Goal: Task Accomplishment & Management: Manage account settings

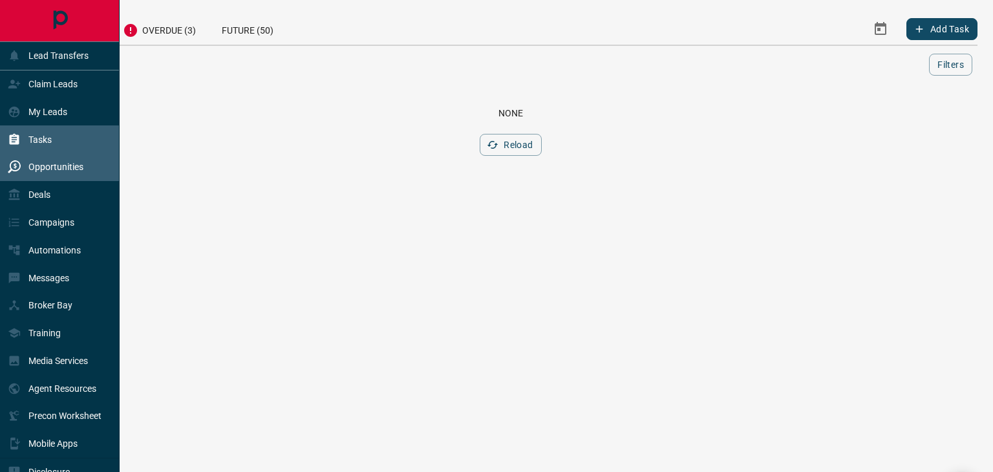
click at [47, 176] on div "Opportunities" at bounding box center [46, 166] width 76 height 21
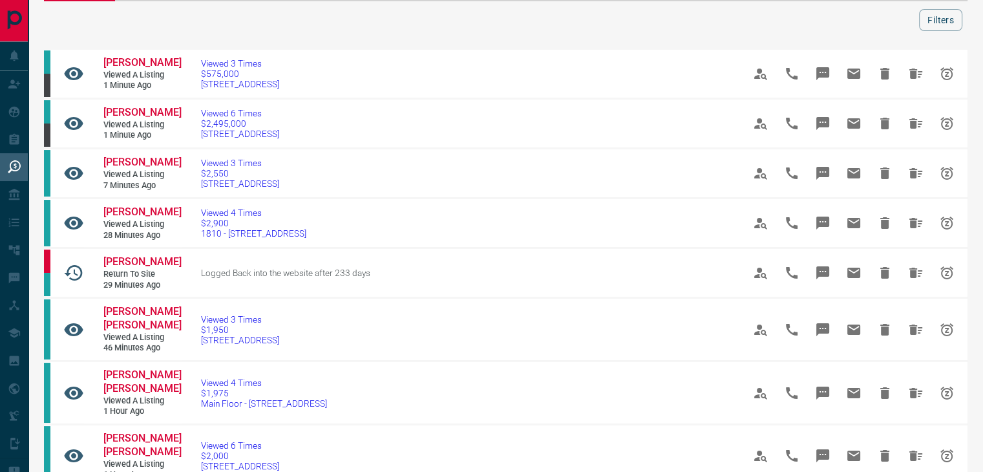
scroll to position [65, 0]
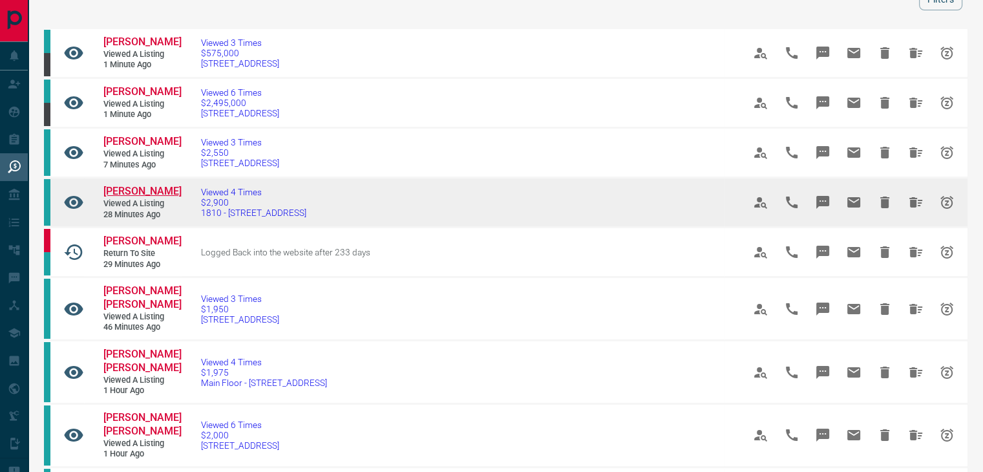
click at [153, 197] on span "[PERSON_NAME]" at bounding box center [142, 191] width 78 height 12
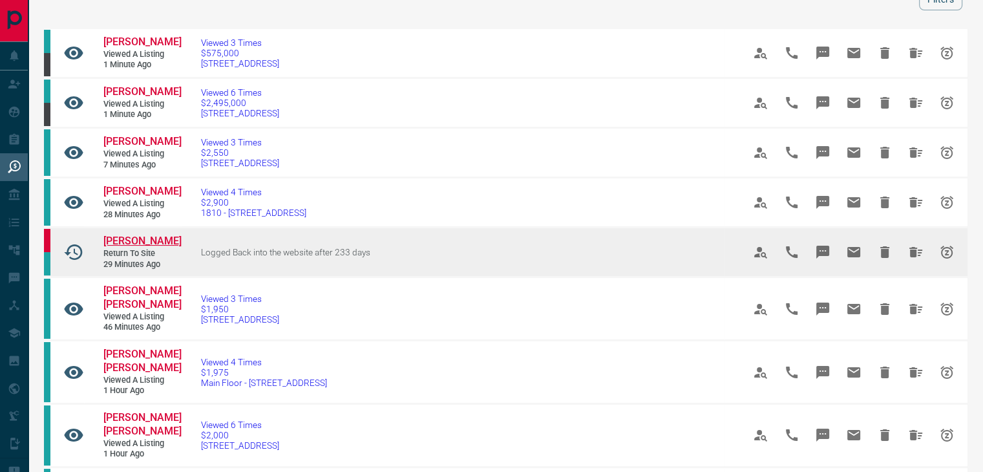
click at [120, 247] on span "[PERSON_NAME]" at bounding box center [142, 241] width 78 height 12
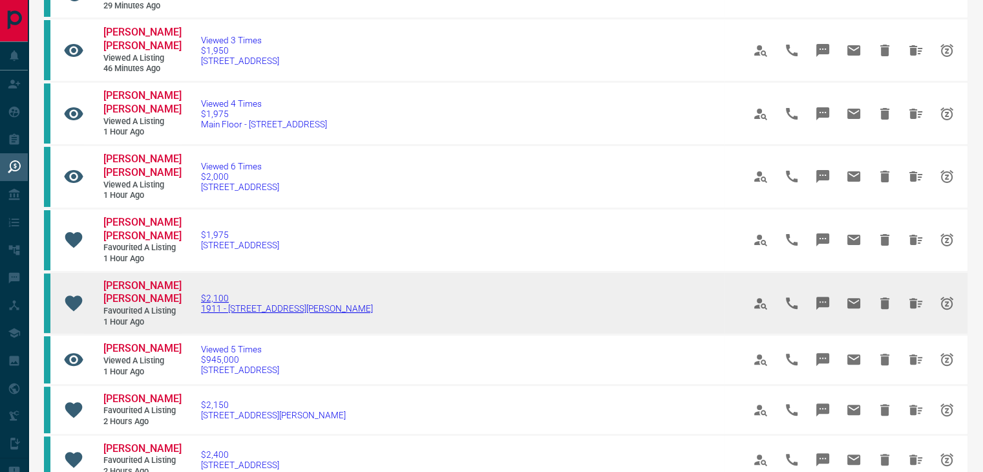
scroll to position [388, 0]
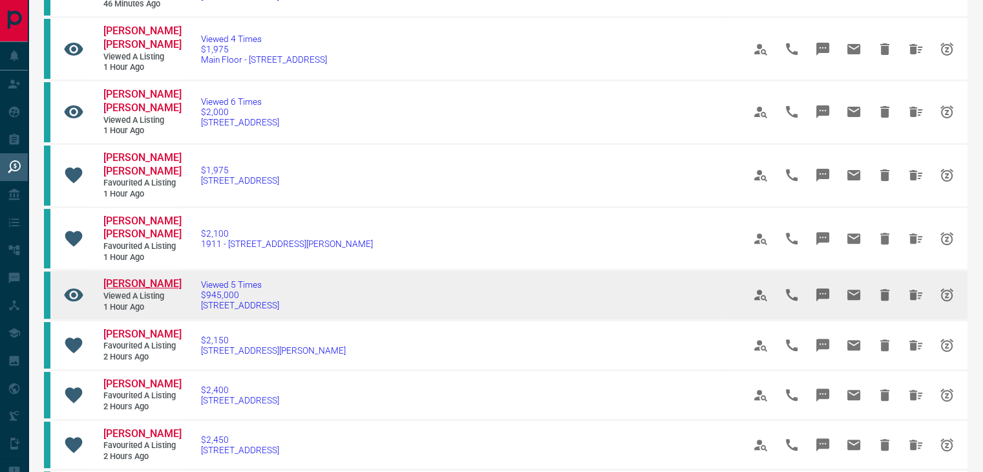
click at [127, 277] on span "[PERSON_NAME]" at bounding box center [142, 283] width 78 height 12
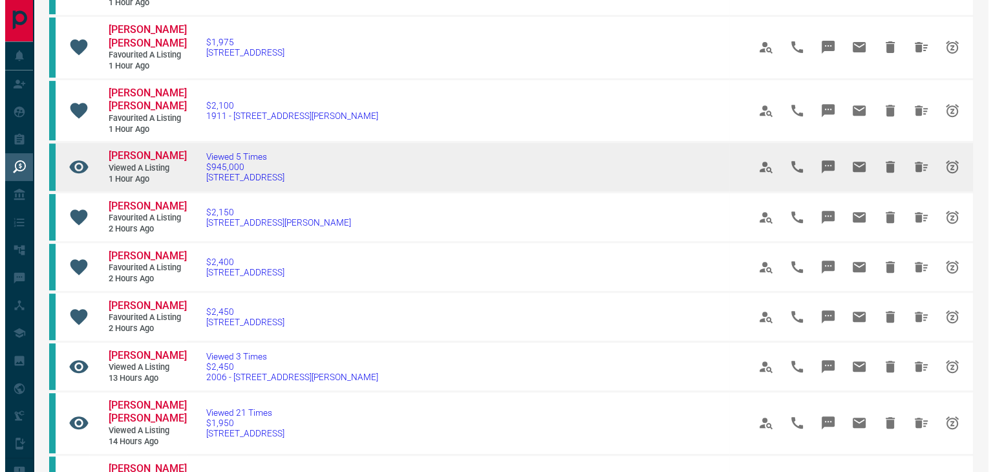
scroll to position [517, 0]
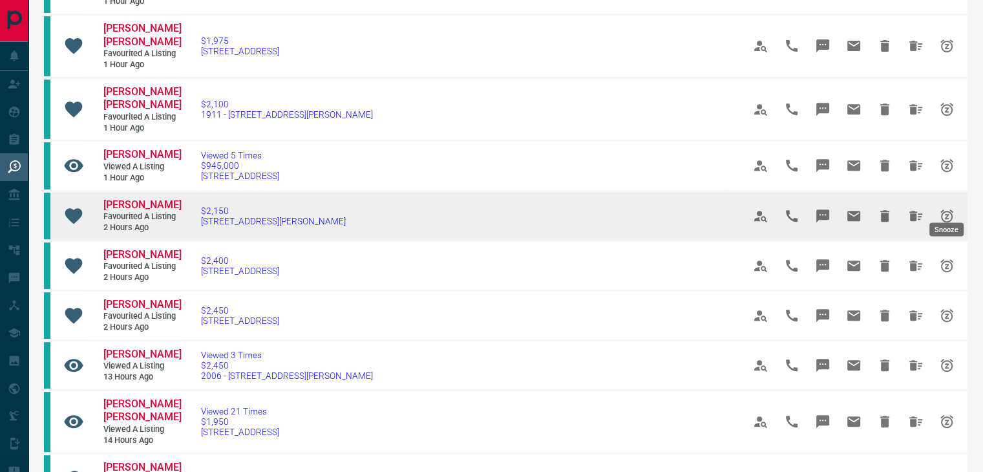
click at [949, 208] on icon "Snooze" at bounding box center [947, 216] width 16 height 16
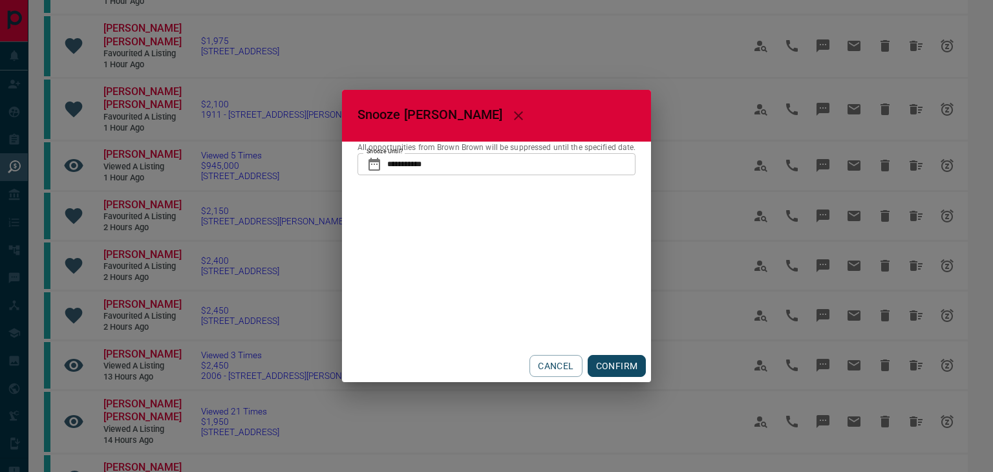
click at [455, 165] on input "**********" at bounding box center [511, 164] width 249 height 22
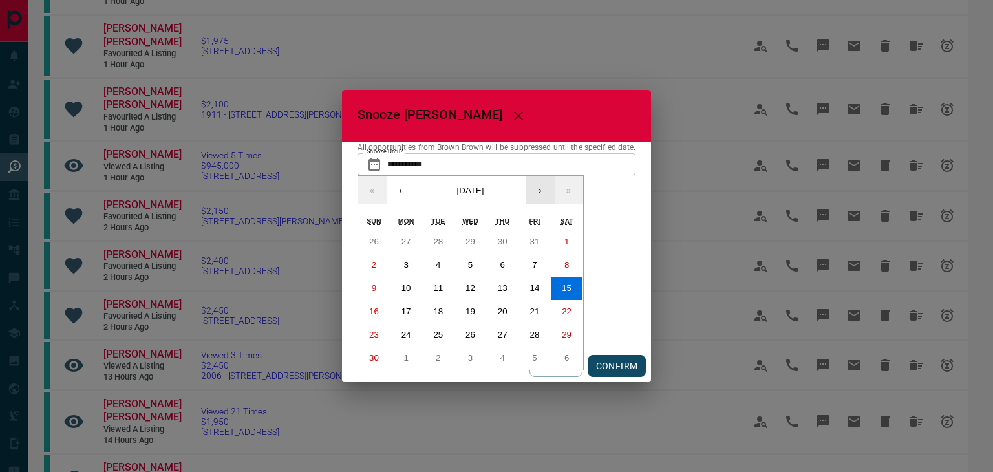
click at [543, 187] on button "›" at bounding box center [540, 190] width 28 height 28
click at [474, 335] on abbr "28" at bounding box center [470, 335] width 10 height 10
type input "**********"
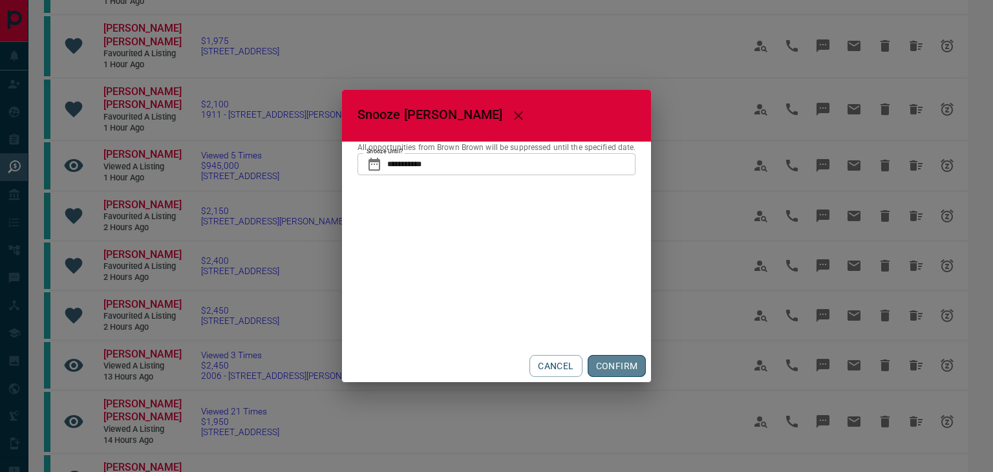
click at [606, 364] on button "CONFIRM" at bounding box center [616, 366] width 59 height 22
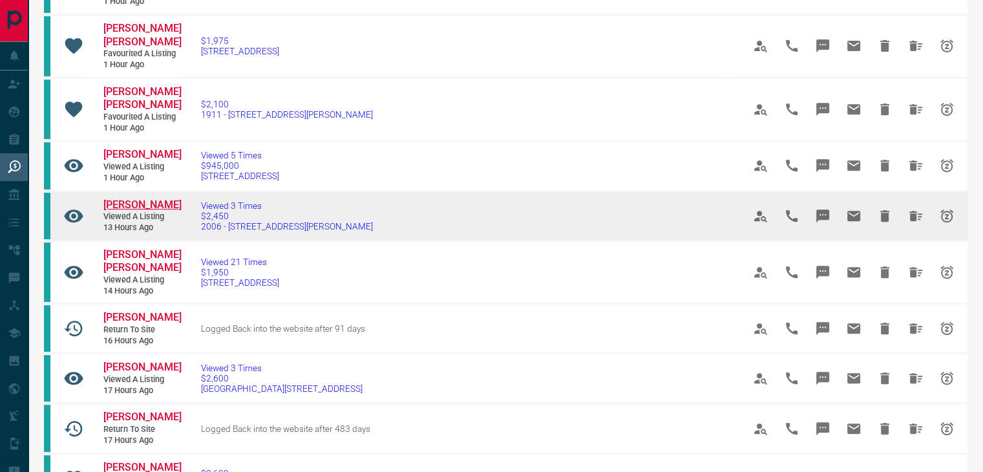
click at [145, 198] on span "[PERSON_NAME]" at bounding box center [142, 204] width 78 height 12
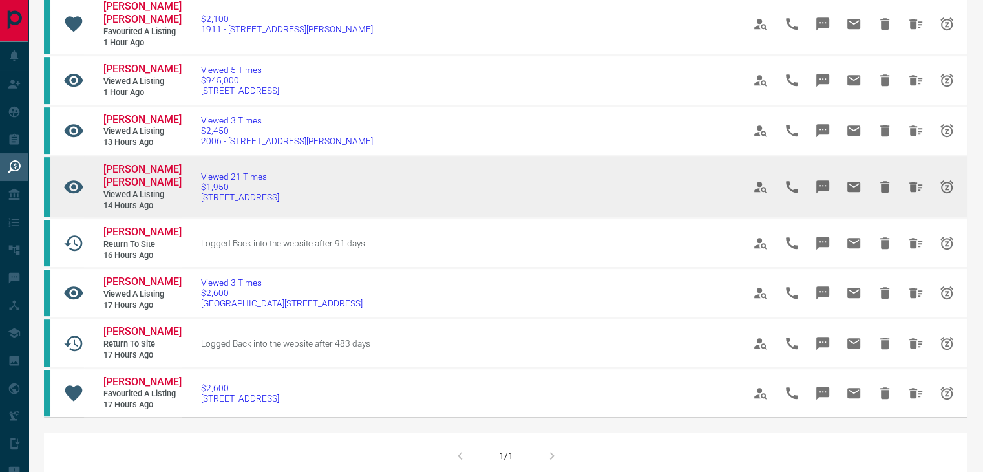
scroll to position [646, 0]
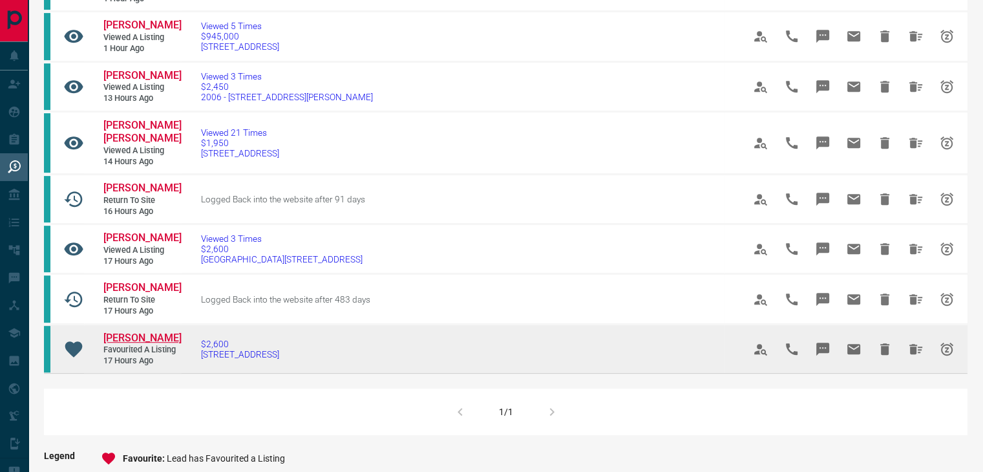
click at [145, 332] on span "[PERSON_NAME]" at bounding box center [142, 338] width 78 height 12
